Goal: Task Accomplishment & Management: Use online tool/utility

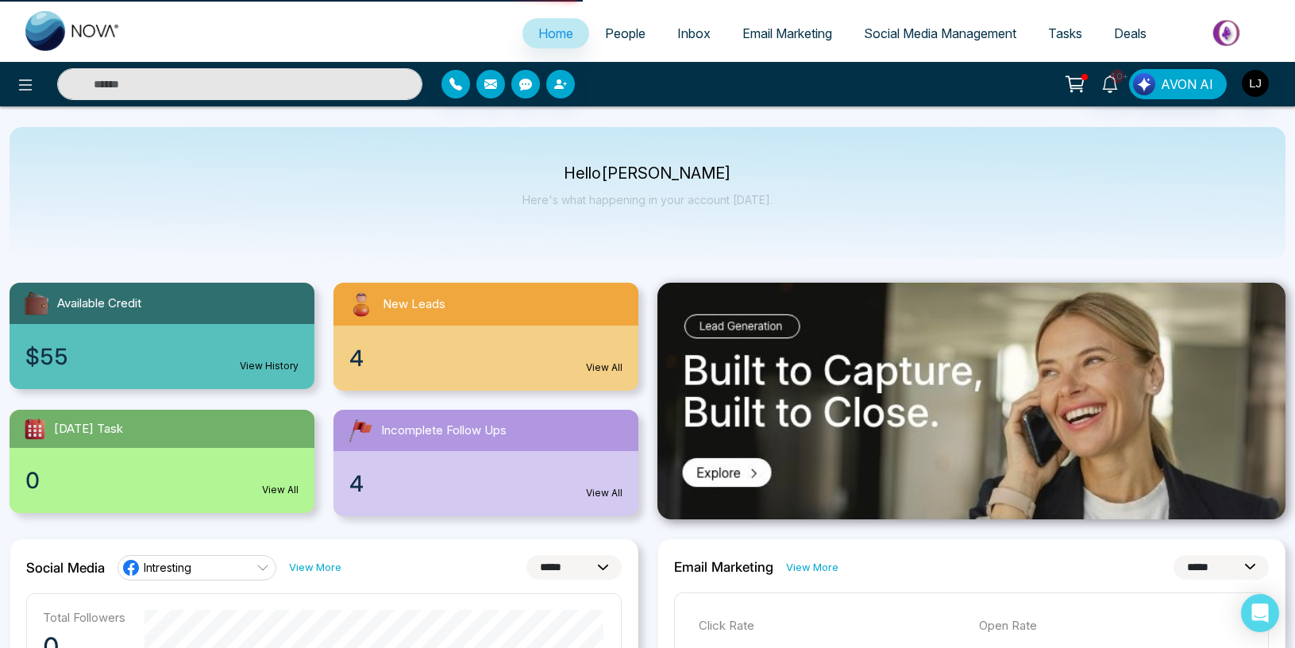
select select "*"
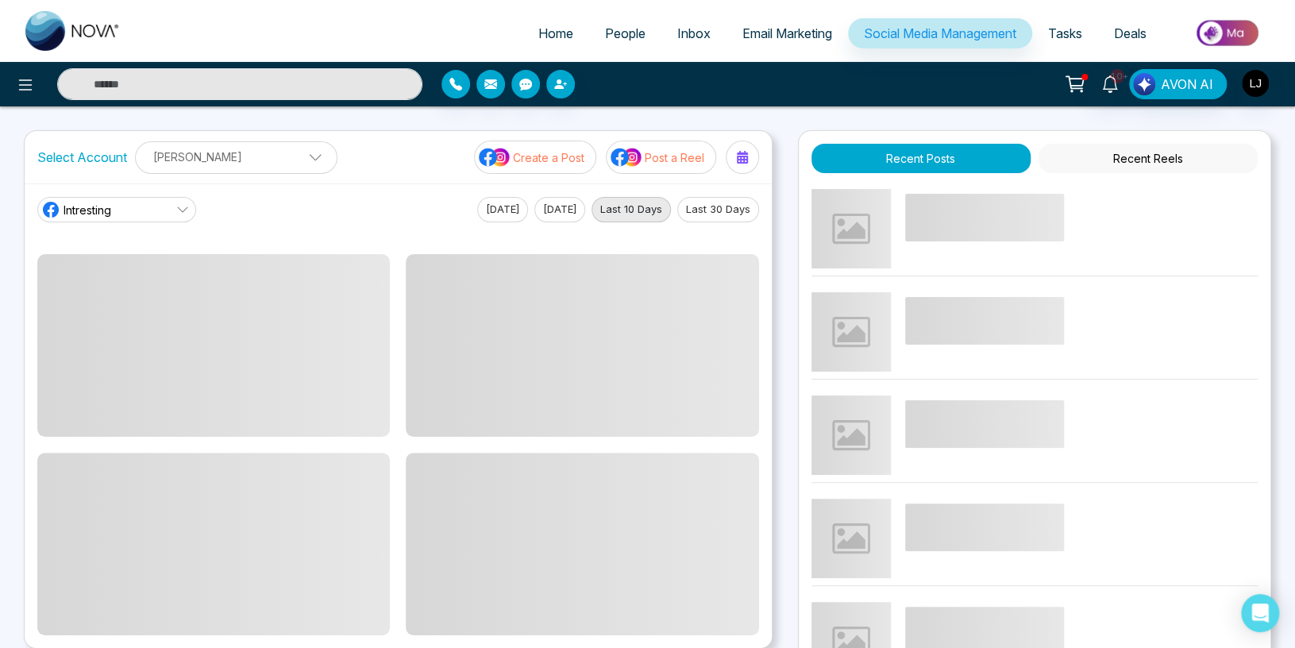
click at [665, 161] on p "Post a Reel" at bounding box center [675, 157] width 60 height 17
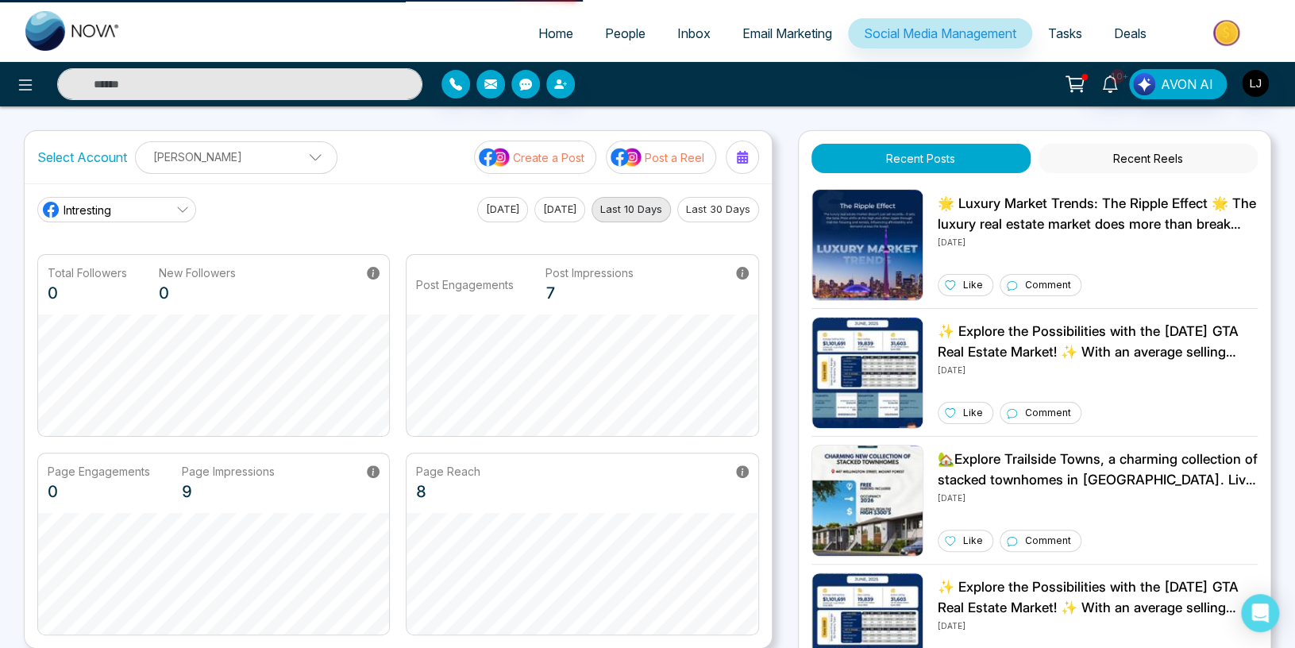
click at [665, 161] on p "Post a Reel" at bounding box center [675, 157] width 60 height 17
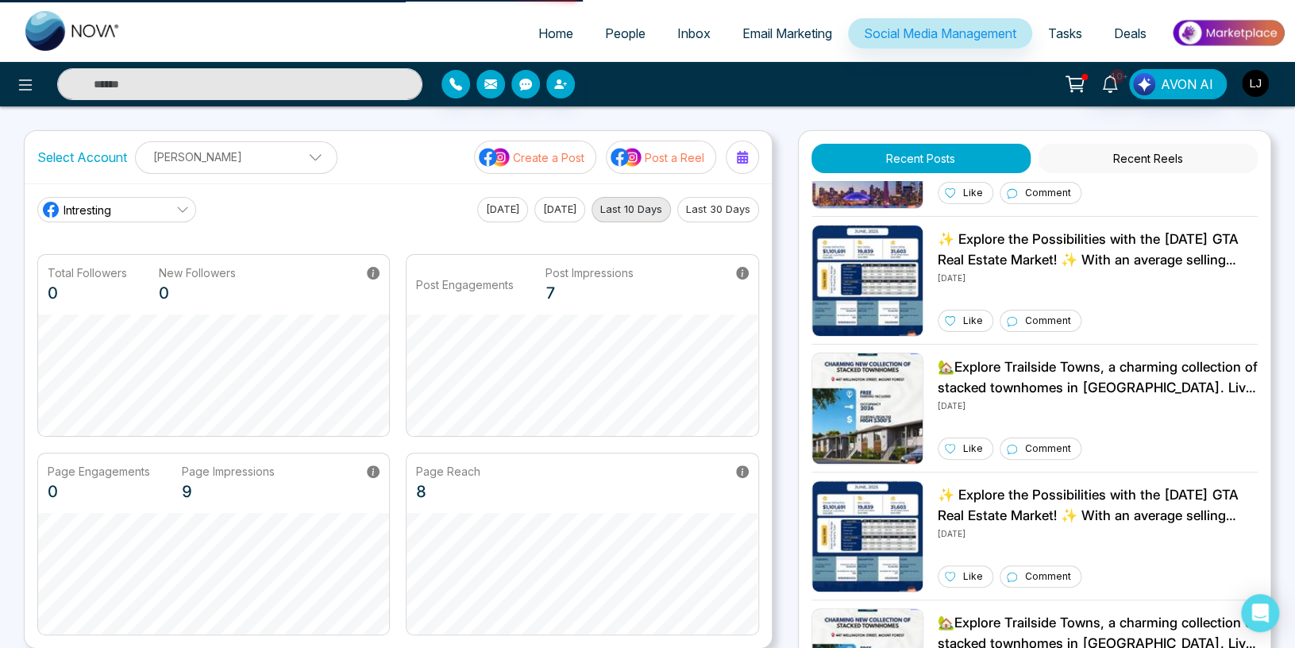
click at [665, 161] on p "Post a Reel" at bounding box center [675, 157] width 60 height 17
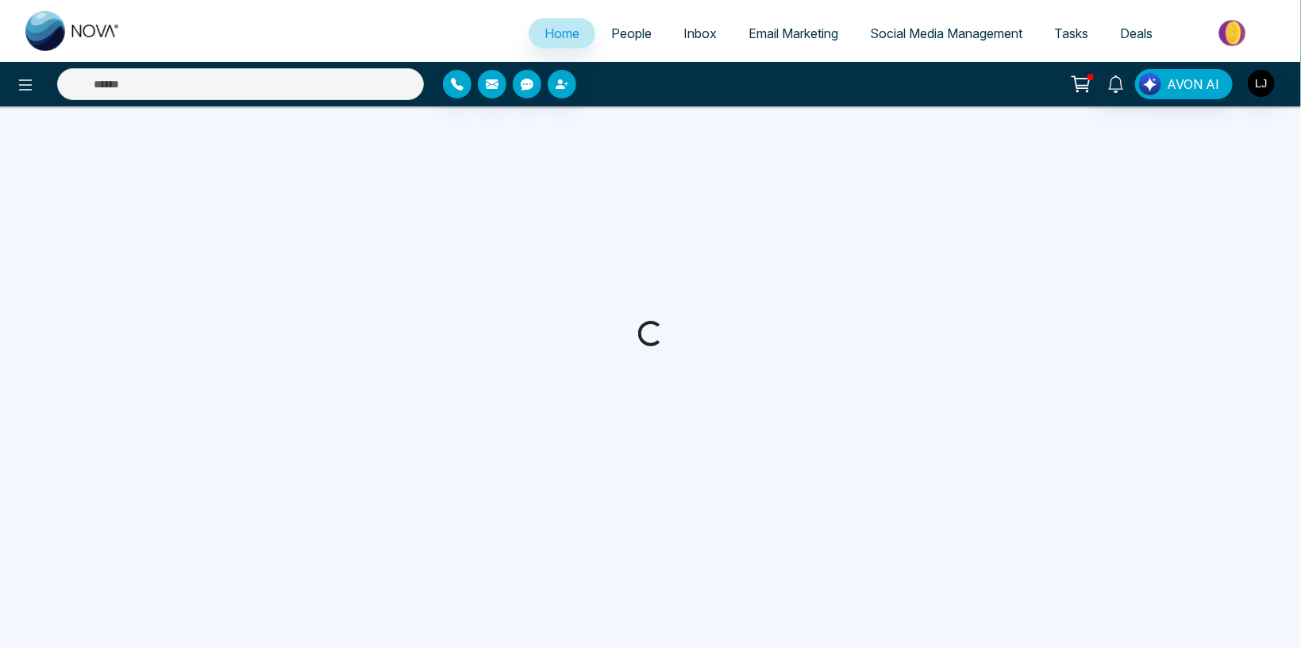
select select "*"
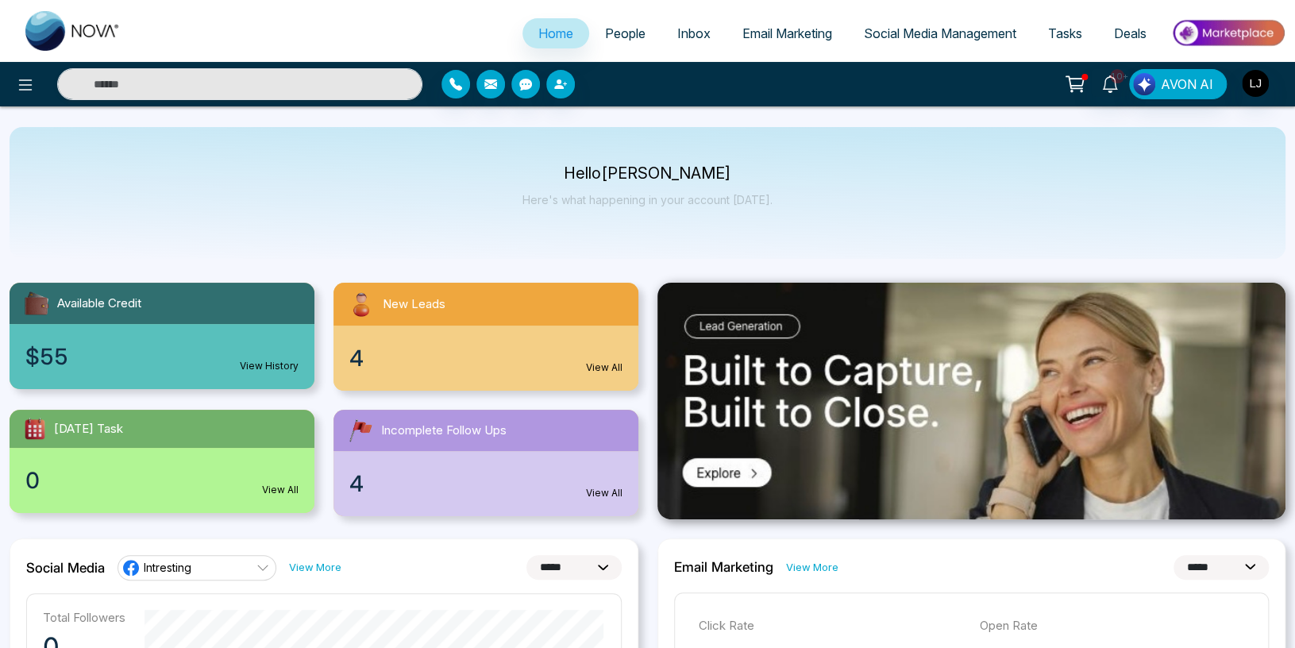
click at [878, 37] on span "Social Media Management" at bounding box center [940, 33] width 152 height 16
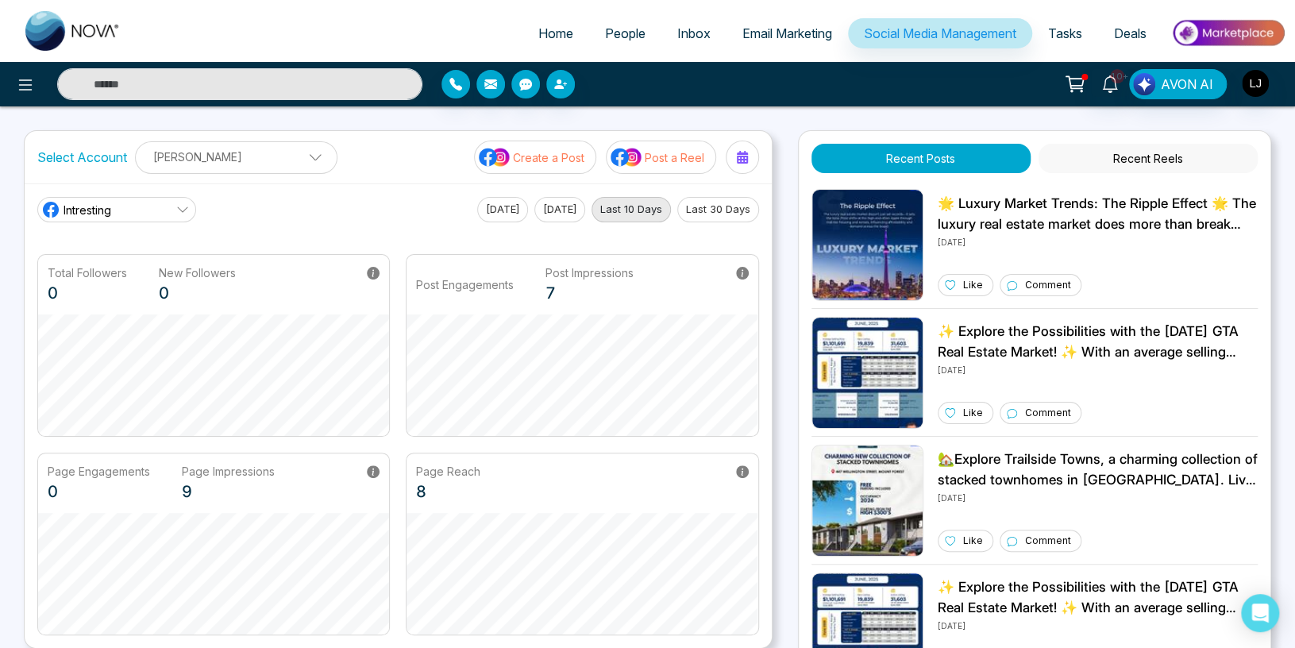
click at [672, 149] on p "Post a Reel" at bounding box center [675, 157] width 60 height 17
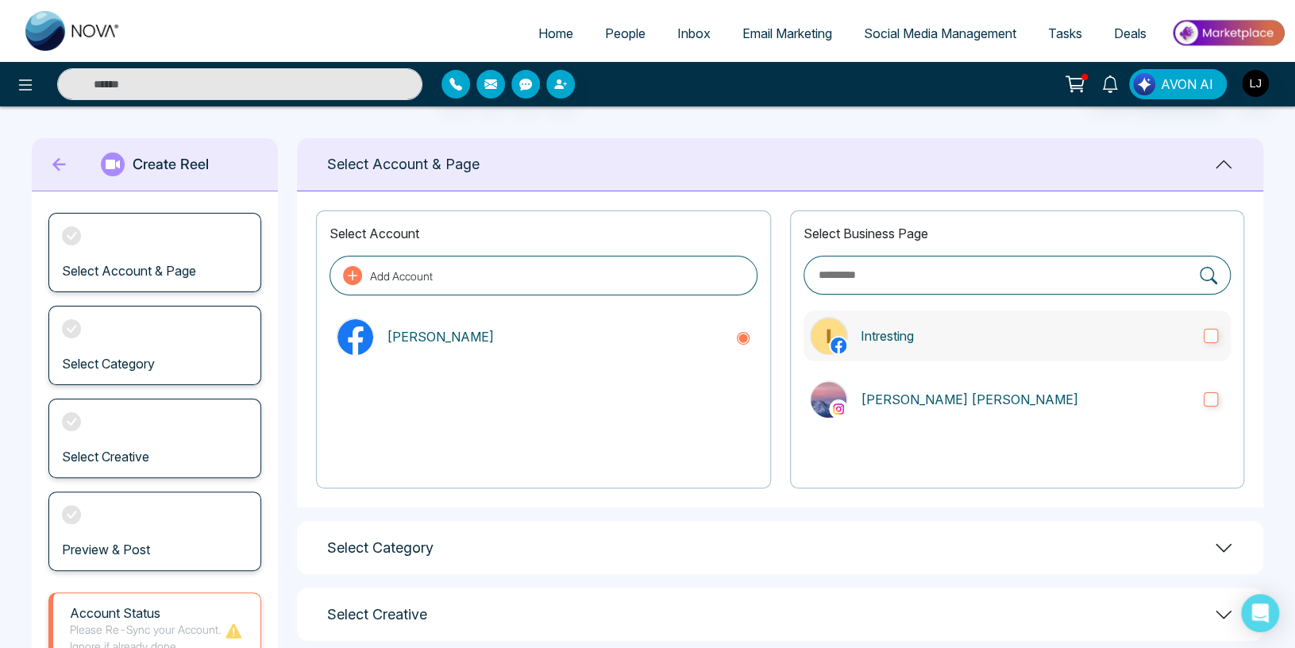
click at [991, 320] on label "Intresting" at bounding box center [1017, 335] width 427 height 51
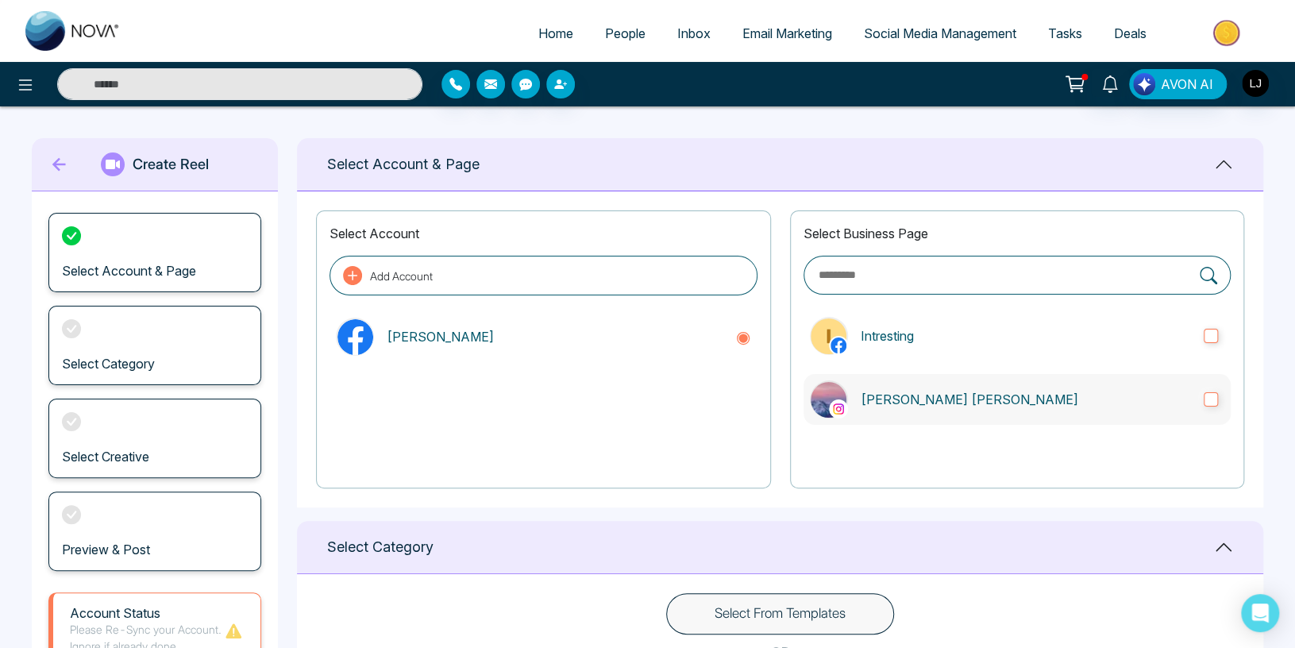
click at [966, 394] on p "[PERSON_NAME] [PERSON_NAME]" at bounding box center [1026, 399] width 330 height 19
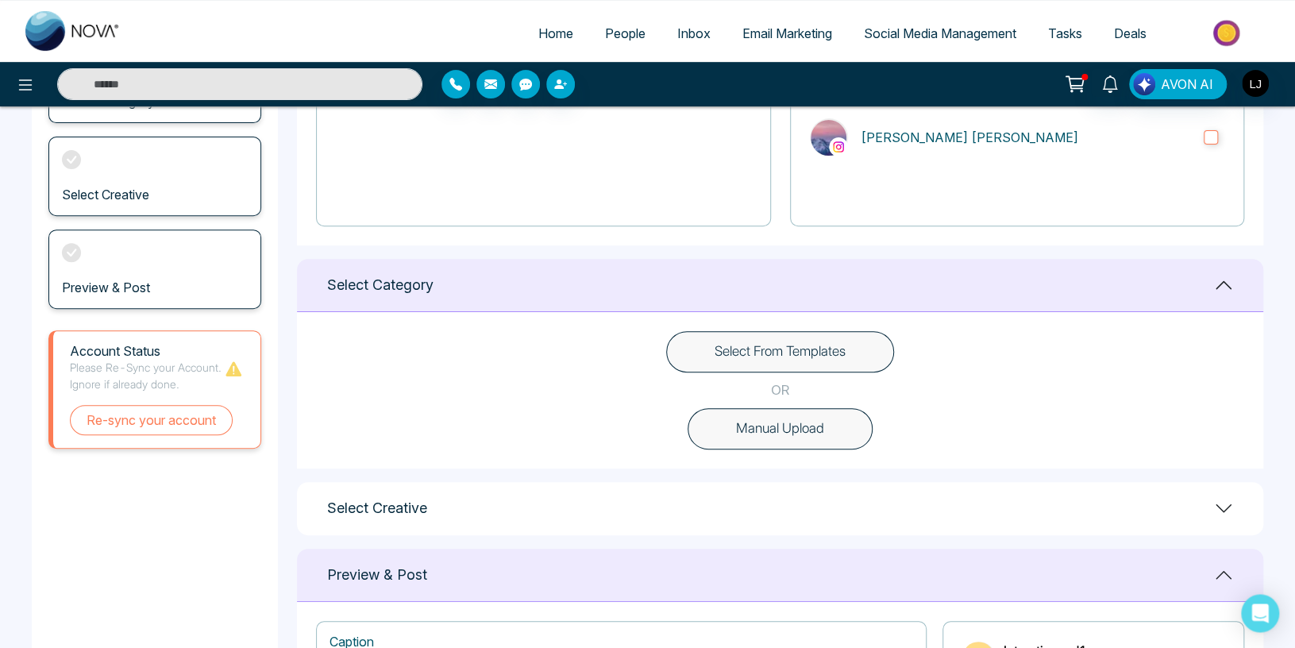
scroll to position [337, 0]
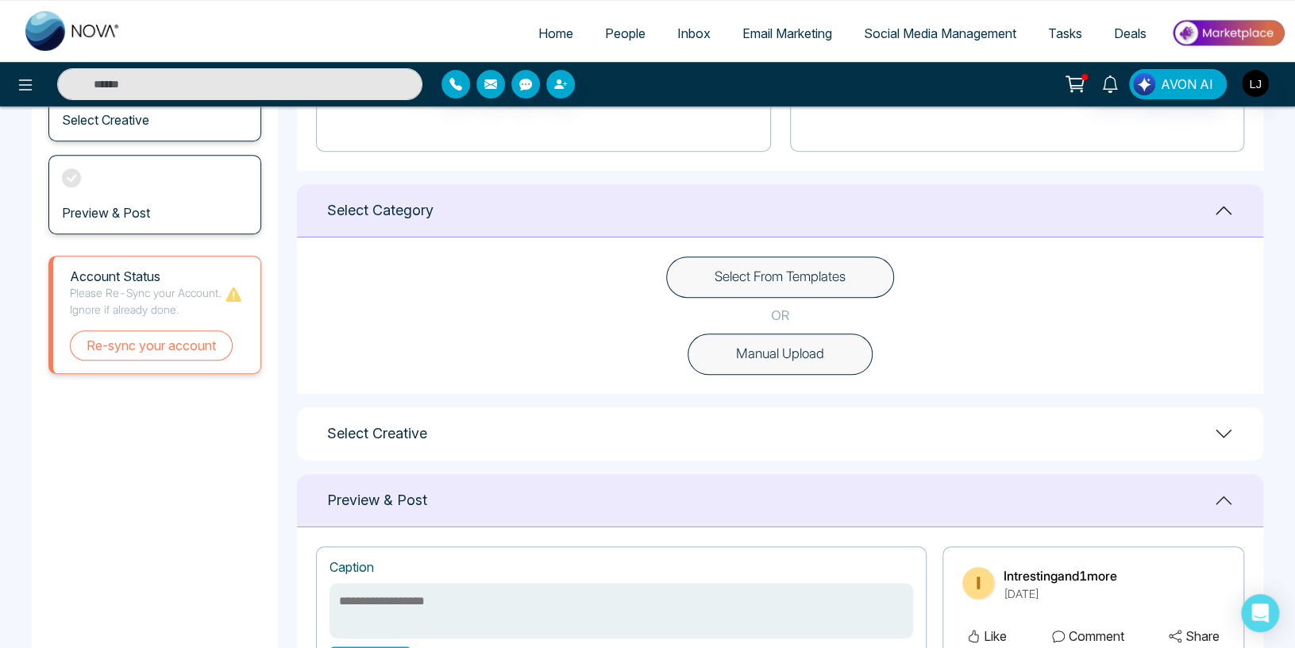
click at [778, 357] on button "Manual Upload" at bounding box center [780, 353] width 185 height 41
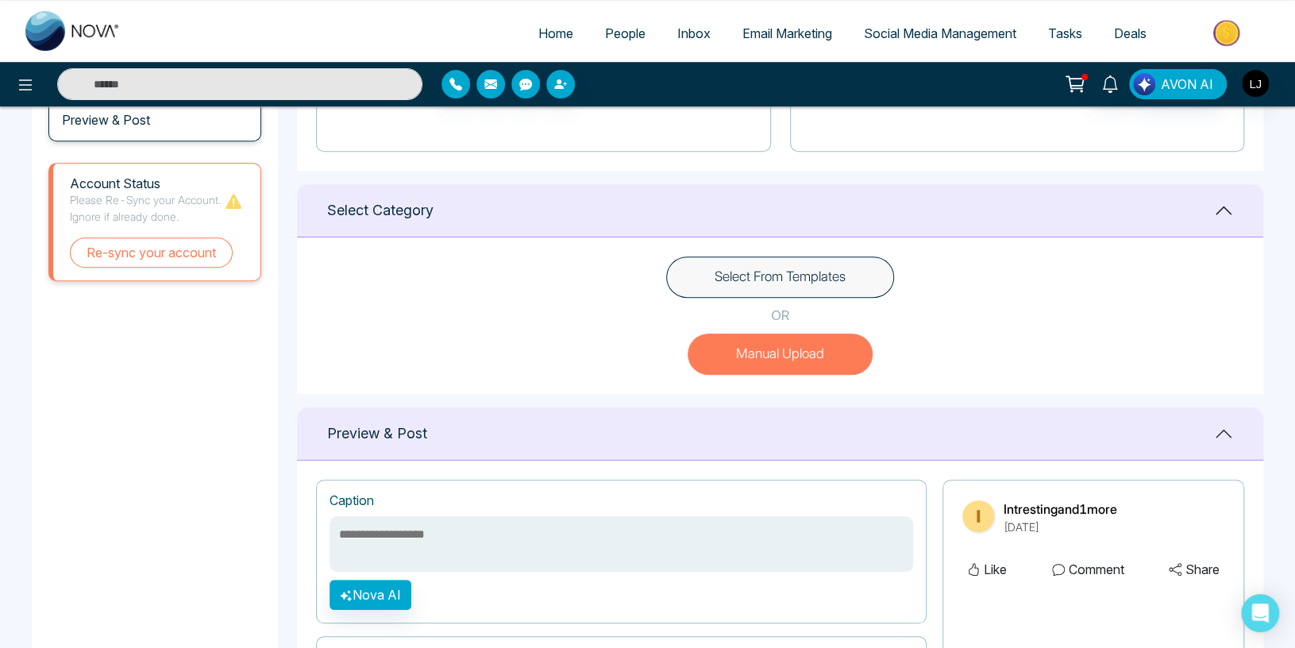
click at [792, 265] on button "Select From Templates" at bounding box center [780, 276] width 228 height 41
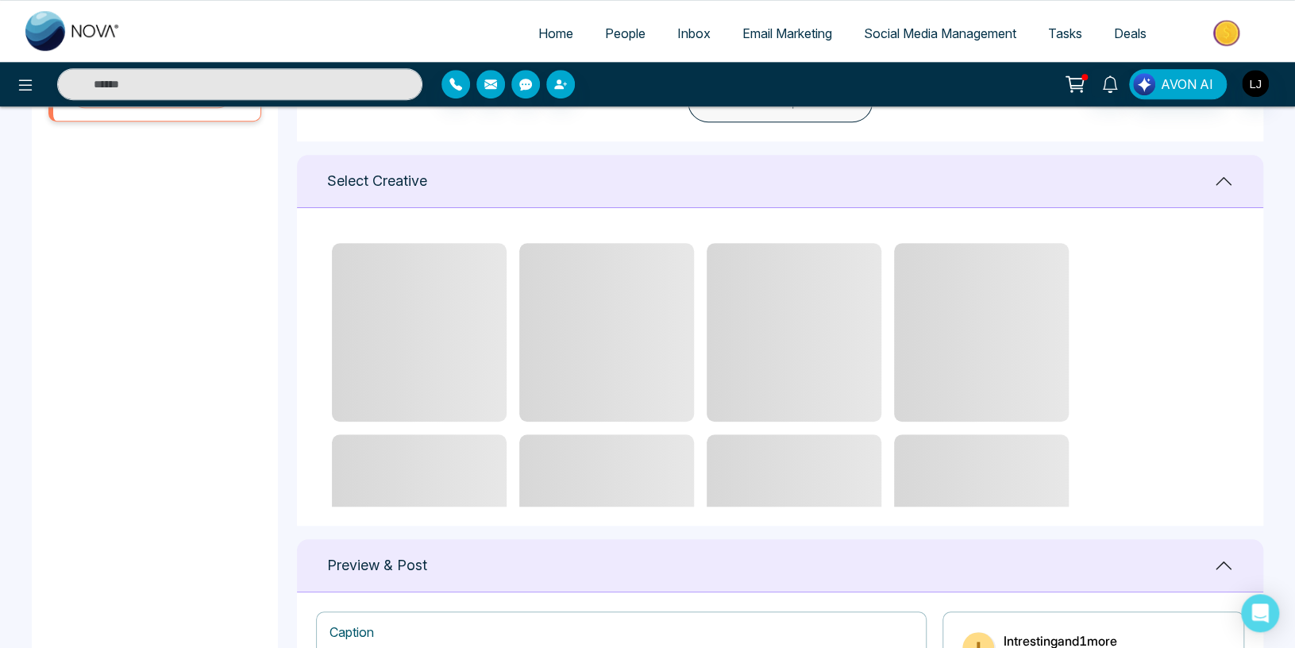
scroll to position [589, 0]
